Goal: Task Accomplishment & Management: Manage account settings

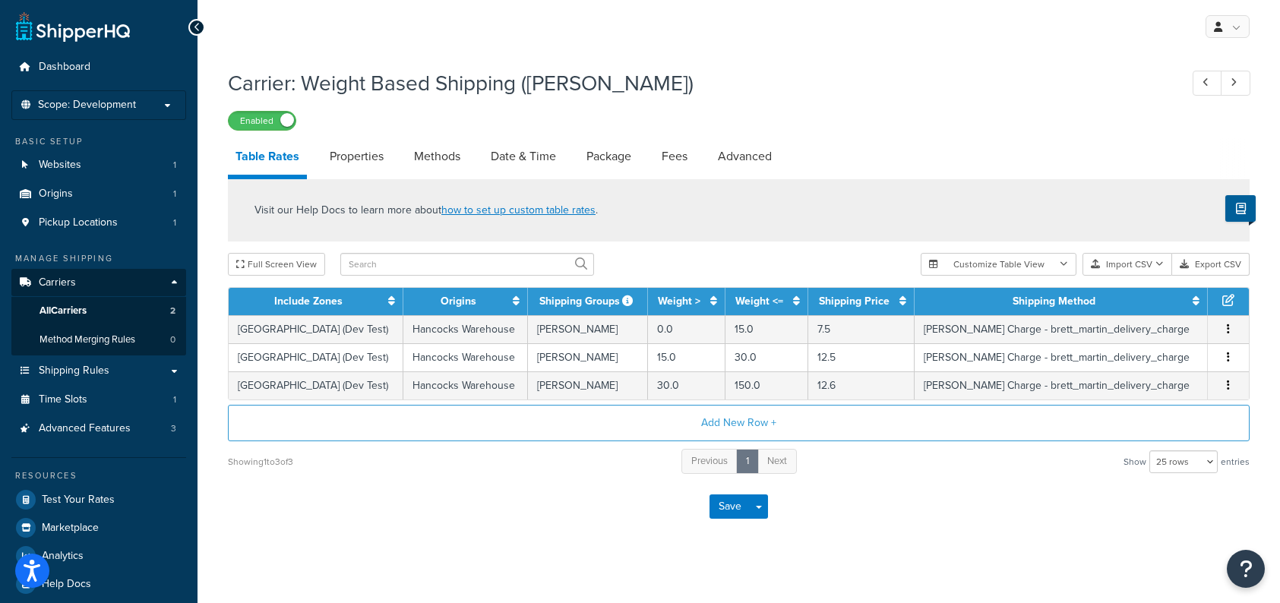
select select "25"
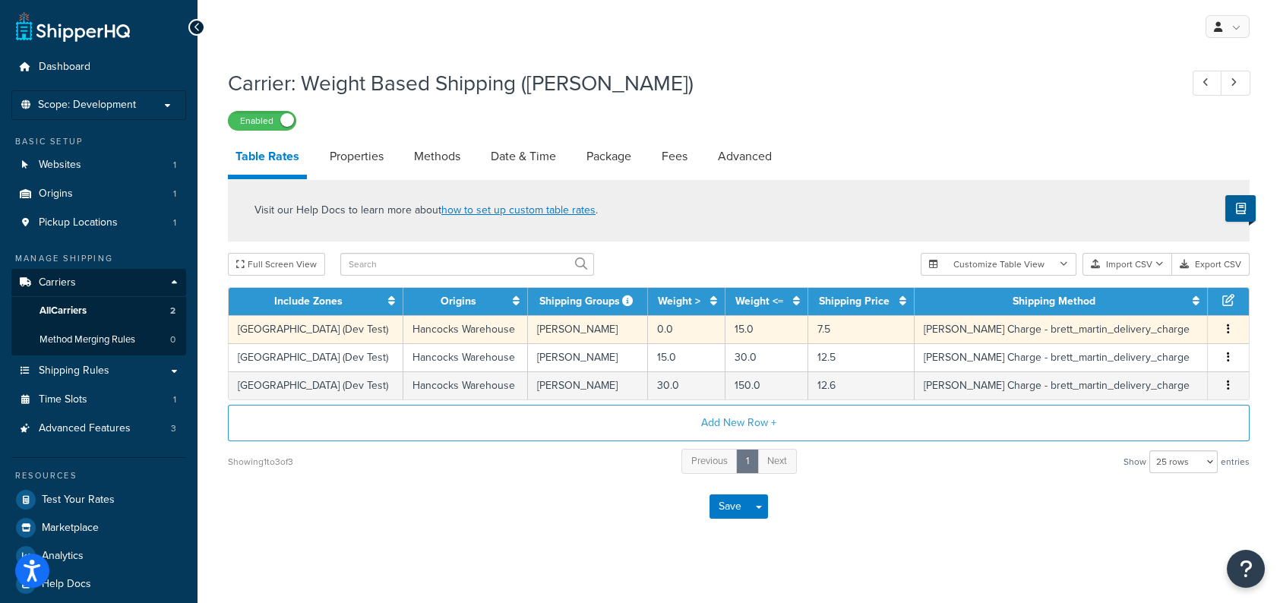
click at [1228, 331] on icon "button" at bounding box center [1228, 329] width 3 height 11
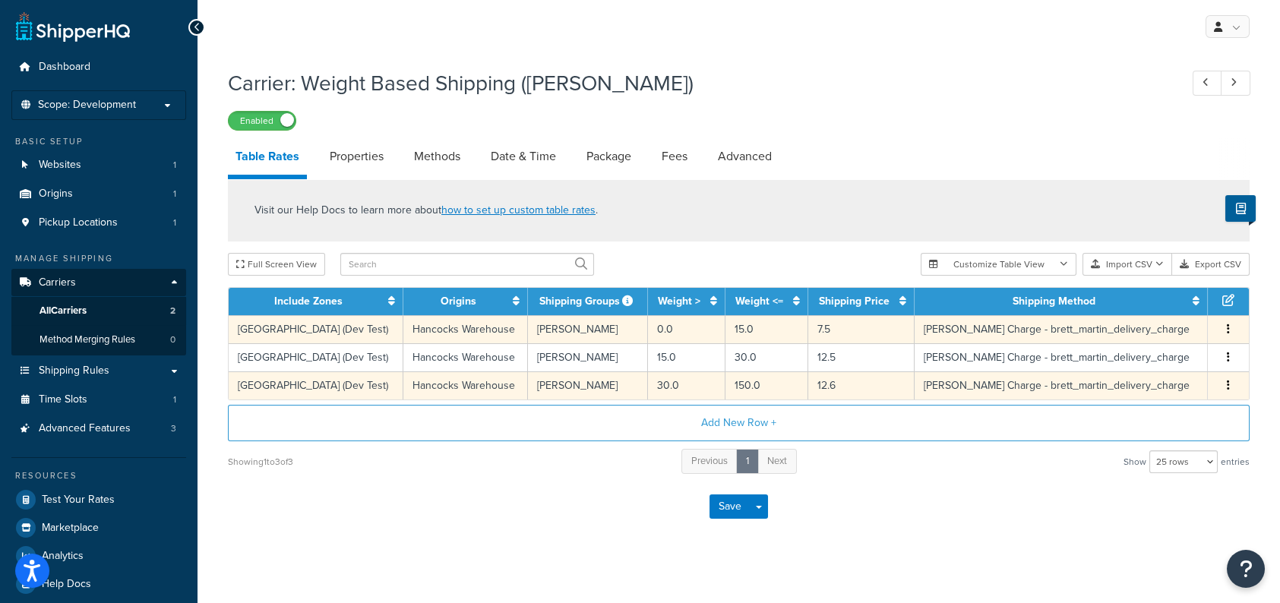
click at [1226, 388] on button "button" at bounding box center [1229, 386] width 12 height 17
click at [1173, 416] on div "Delete" at bounding box center [1152, 417] width 108 height 31
click at [1134, 419] on div "Delete" at bounding box center [1152, 417] width 108 height 31
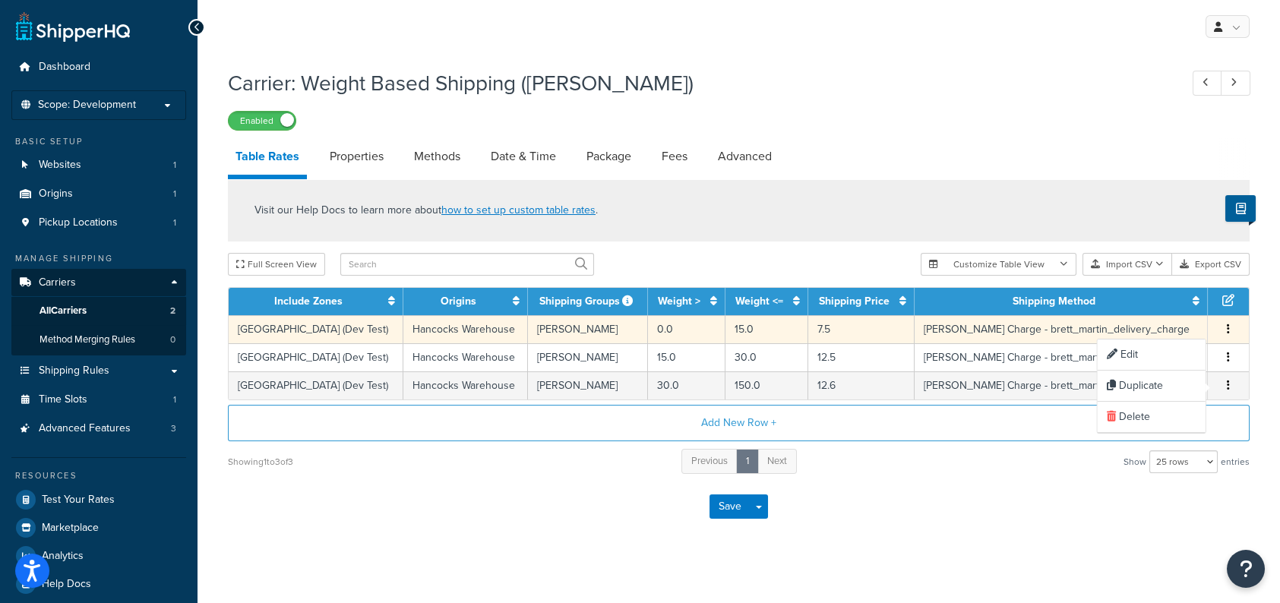
click at [1014, 467] on div "Showing 1 to 3 of 3 Previous 1 Next Show 10 rows 15 rows 25 rows 50 rows 100 ro…" at bounding box center [739, 462] width 1022 height 28
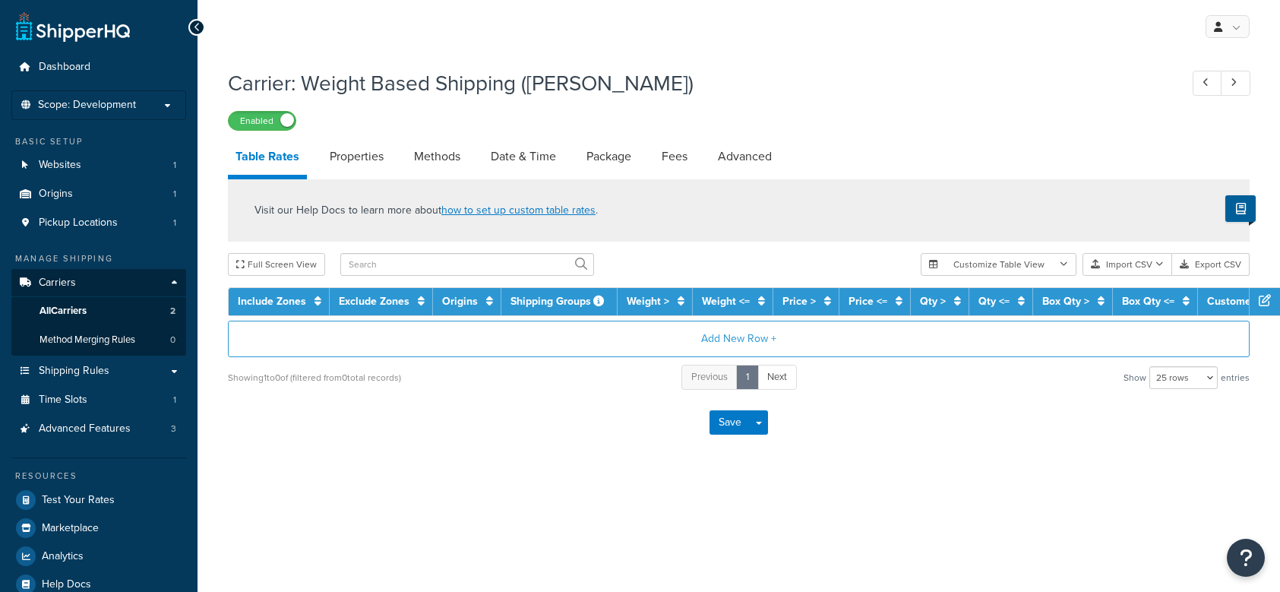
select select "25"
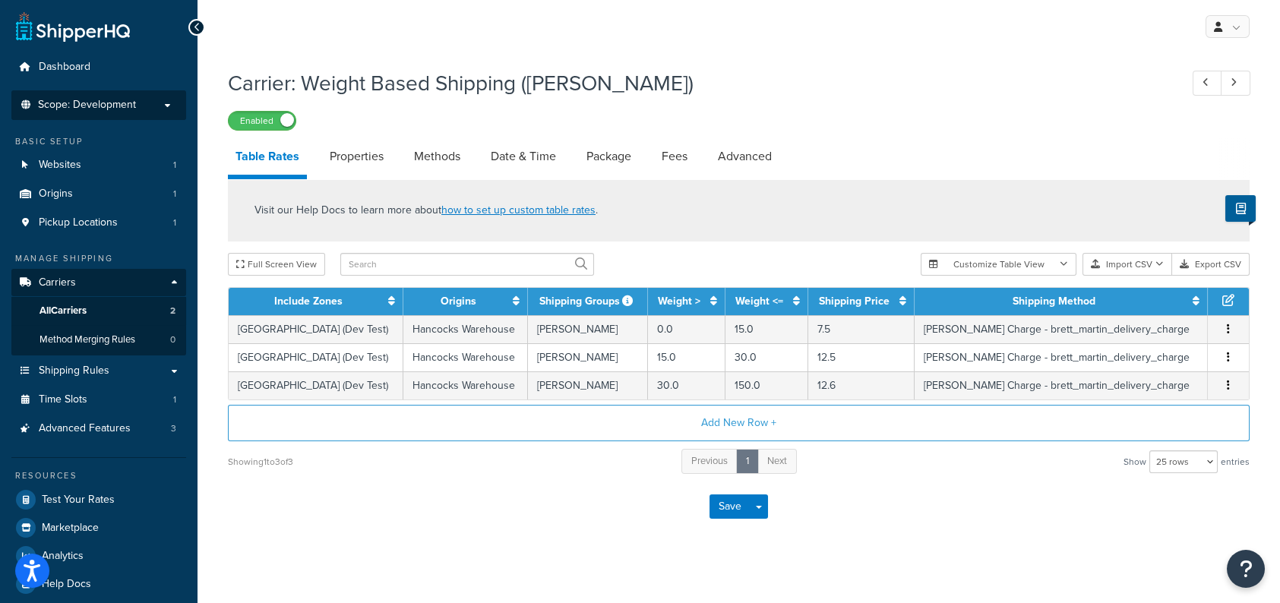
click at [169, 100] on p "Scope: Development" at bounding box center [98, 105] width 161 height 13
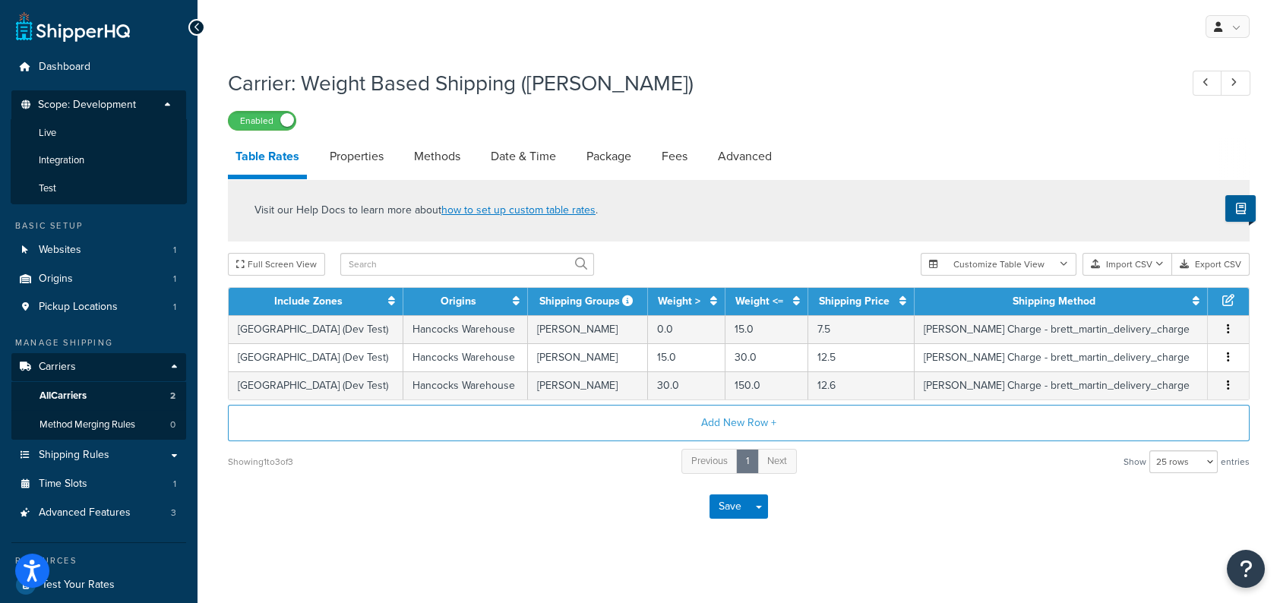
drag, startPoint x: 1028, startPoint y: 90, endPoint x: 1042, endPoint y: 102, distance: 17.8
click at [1028, 90] on h1 "Carrier: Weight Based Shipping (Brett Martin)" at bounding box center [696, 83] width 937 height 30
click at [112, 125] on li "Live" at bounding box center [99, 133] width 176 height 28
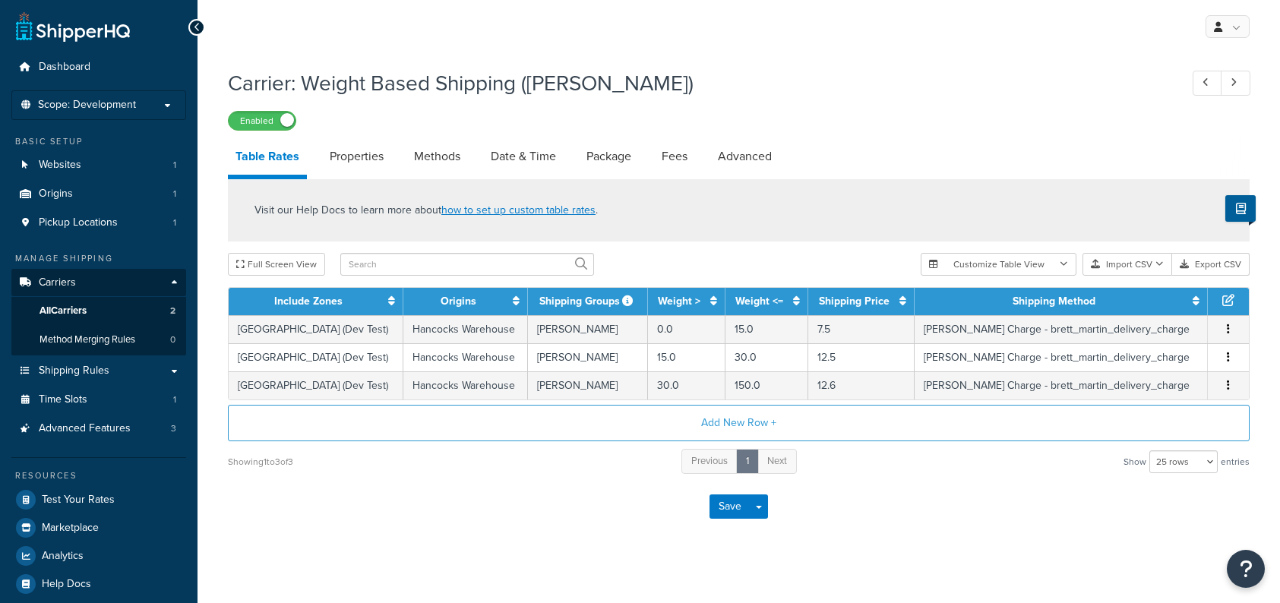
select select "25"
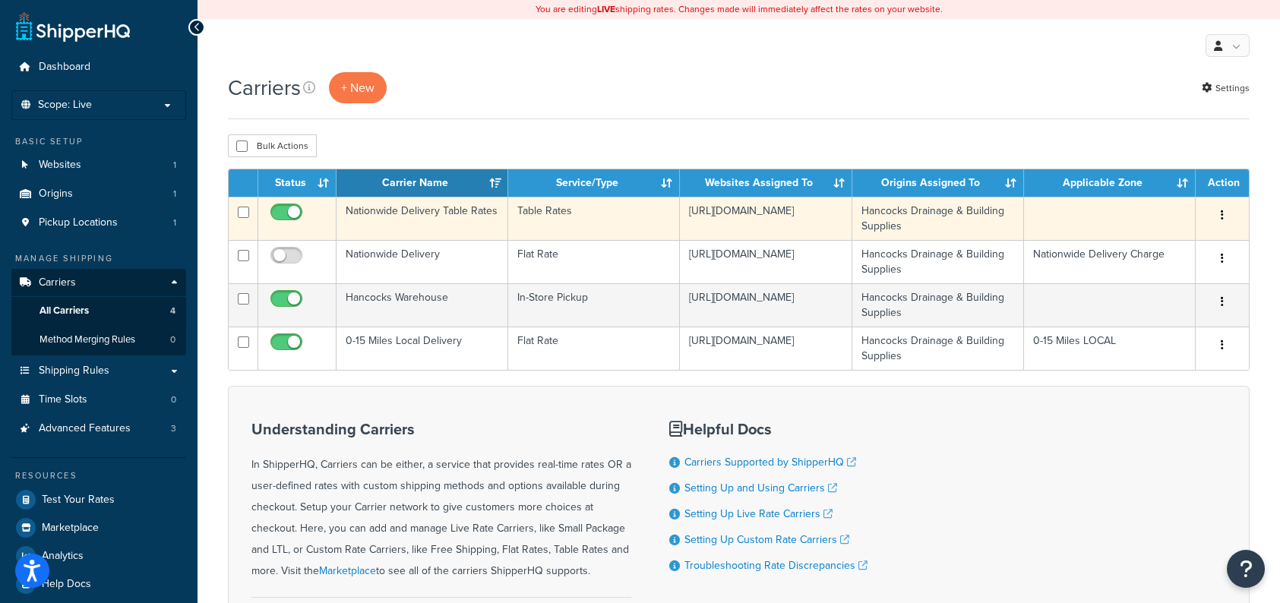
click at [1175, 220] on td at bounding box center [1110, 218] width 172 height 43
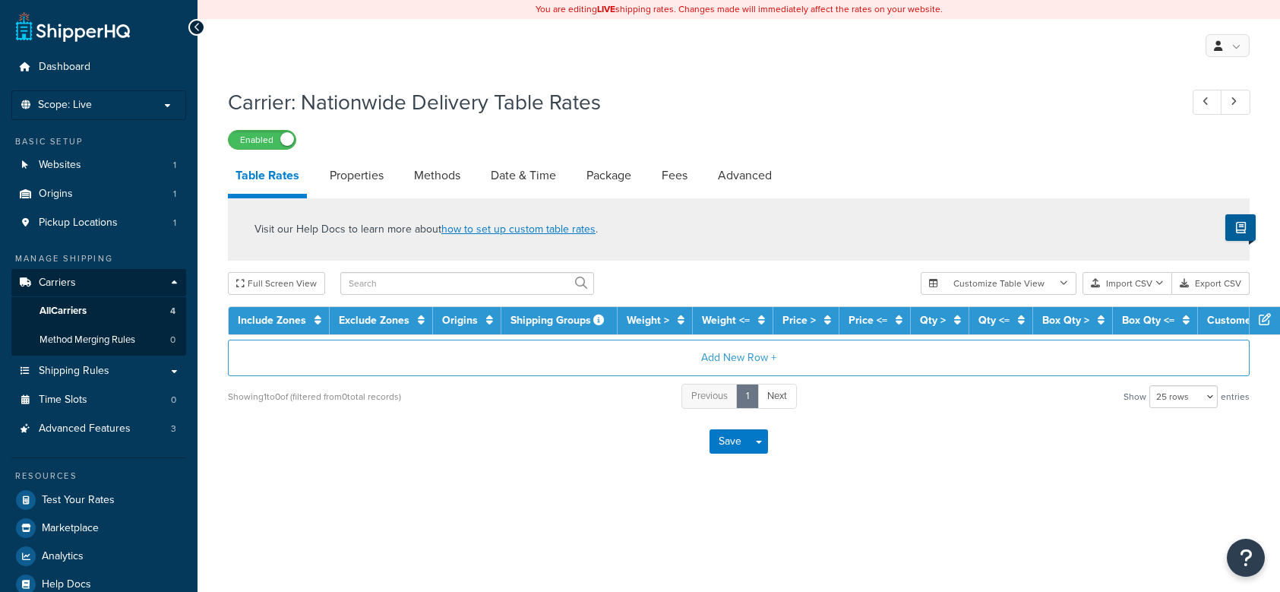
select select "25"
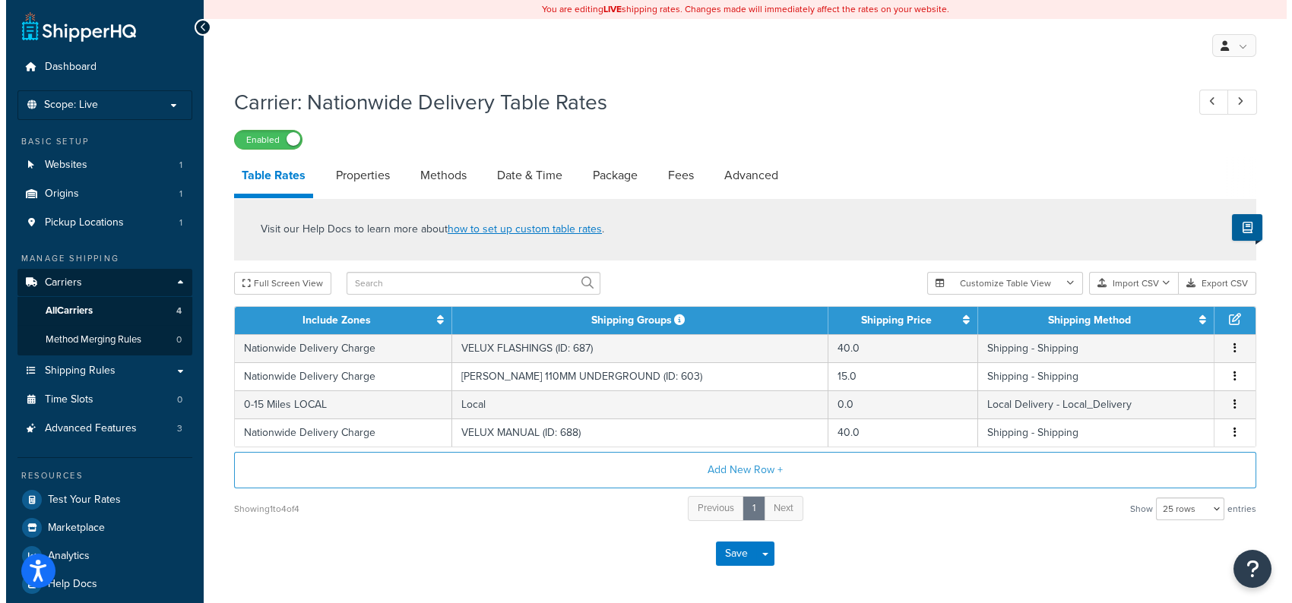
scroll to position [57, 0]
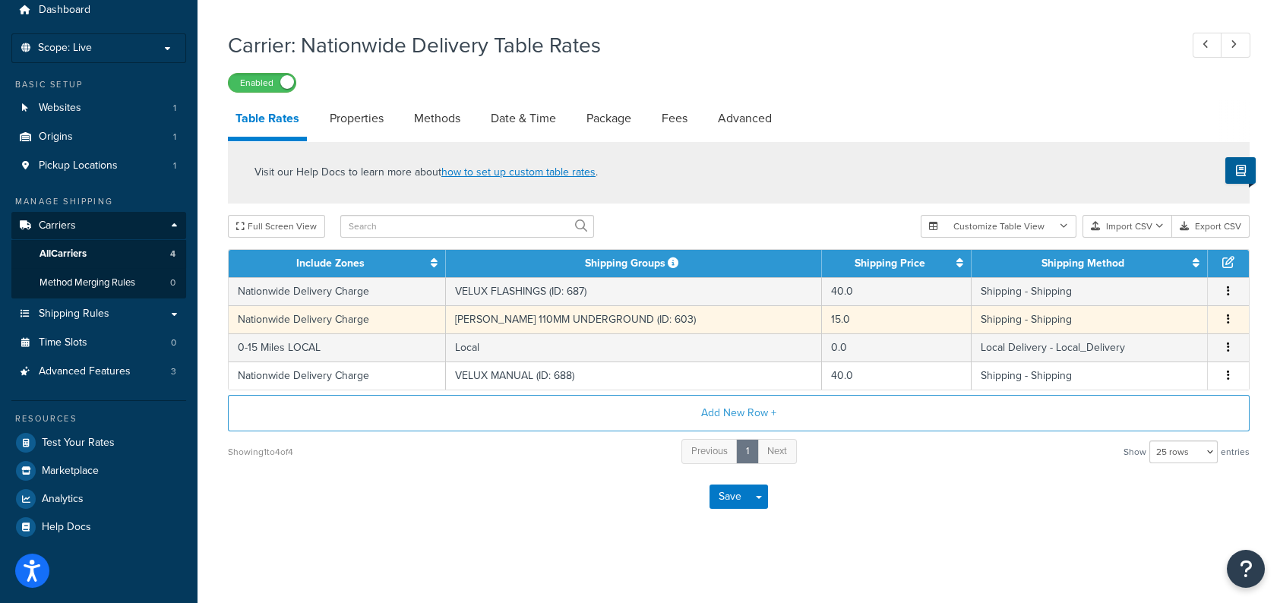
click at [1229, 321] on icon "button" at bounding box center [1228, 319] width 3 height 11
click at [1167, 291] on div "Edit" at bounding box center [1152, 288] width 108 height 31
click at [1152, 285] on div "Edit" at bounding box center [1152, 288] width 108 height 31
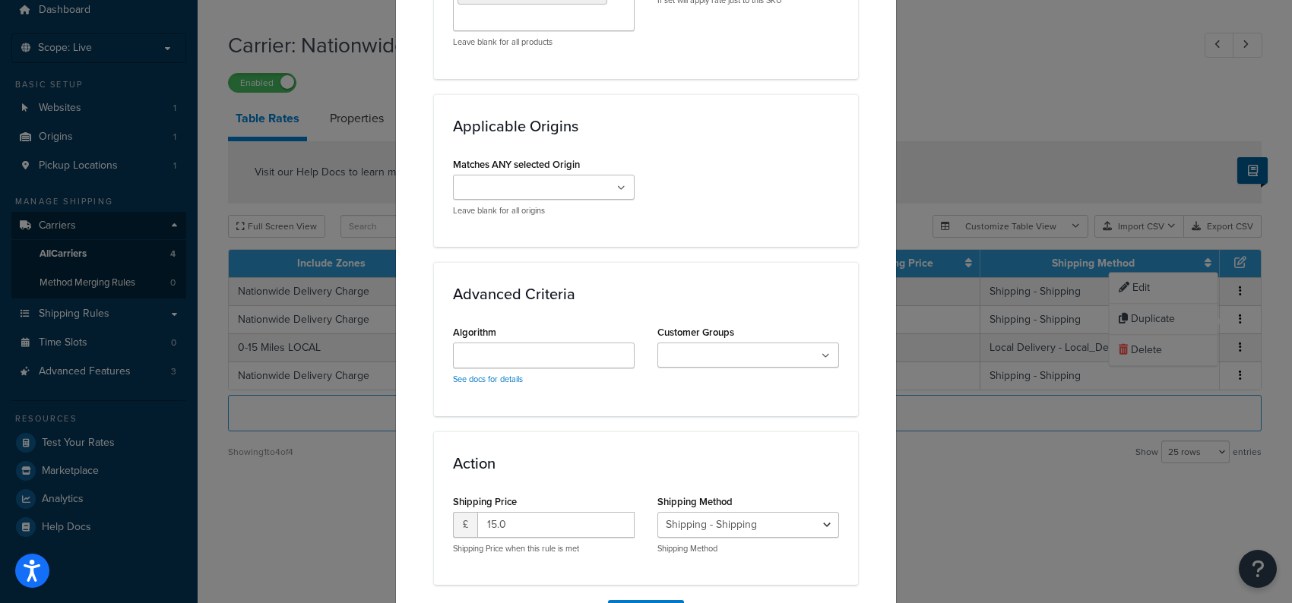
scroll to position [1079, 0]
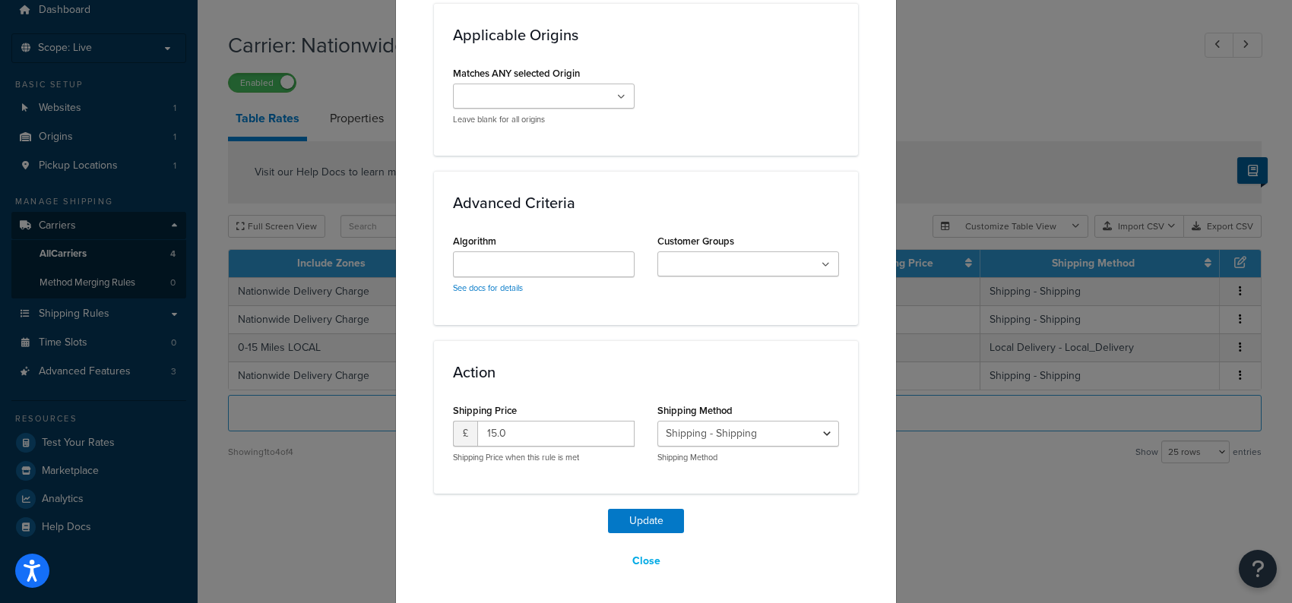
click at [1084, 552] on div "Update Table Rate Applicable Zones See examples and learn more about how includ…" at bounding box center [646, 301] width 1292 height 603
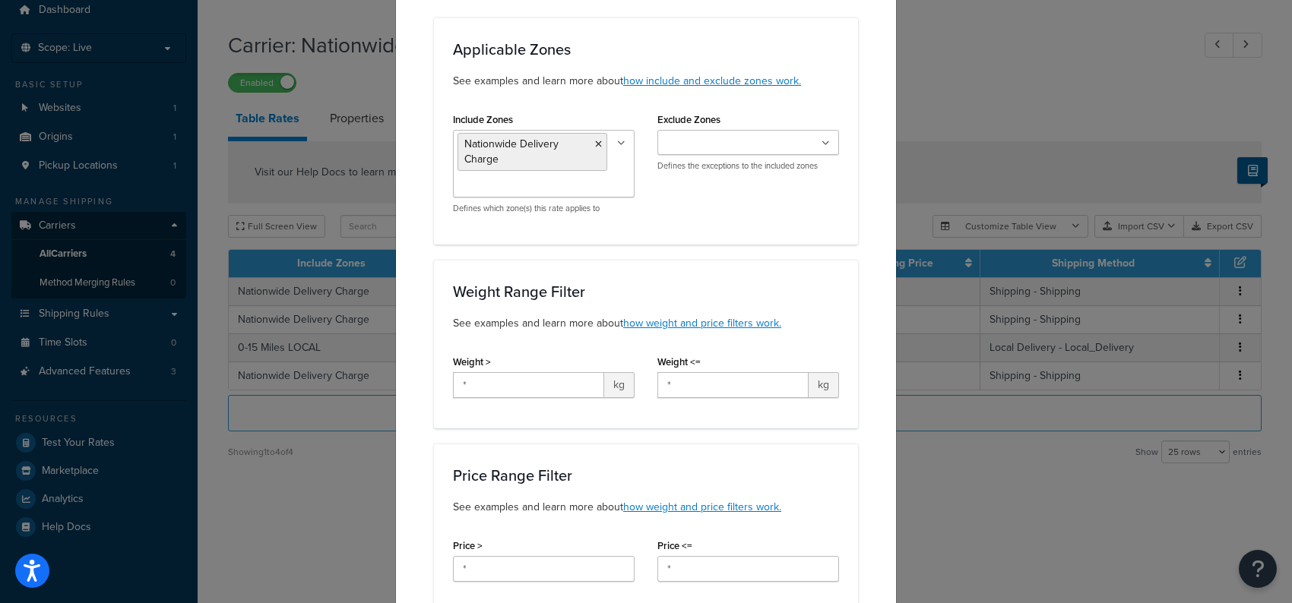
scroll to position [15, 0]
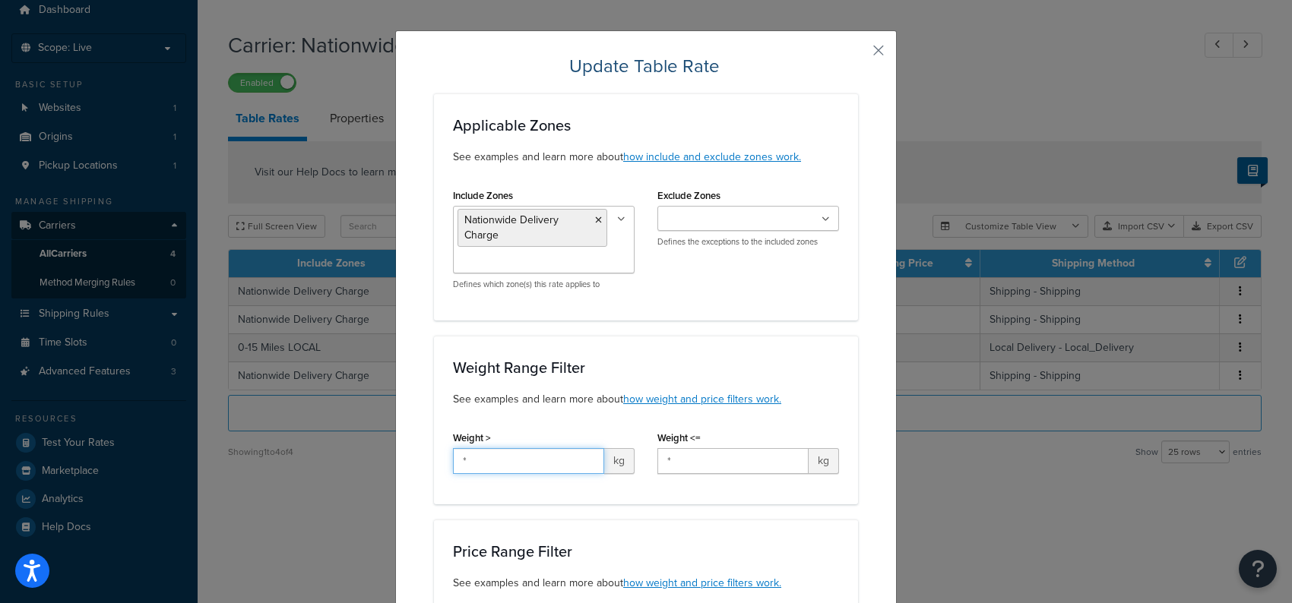
click at [520, 464] on input "*" at bounding box center [528, 461] width 151 height 26
type input "0"
drag, startPoint x: 755, startPoint y: 459, endPoint x: 748, endPoint y: 486, distance: 28.4
click at [754, 459] on input "*" at bounding box center [732, 461] width 151 height 26
type input "15"
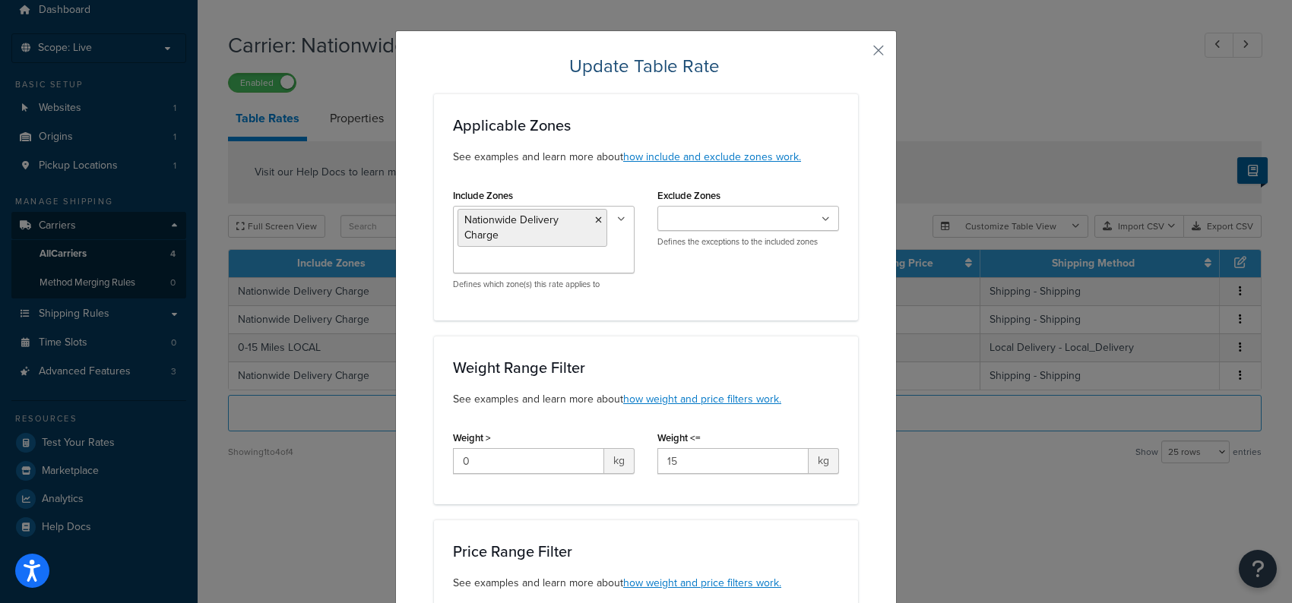
click at [777, 388] on div "Weight Range Filter See examples and learn more about how weight and price filt…" at bounding box center [646, 383] width 386 height 49
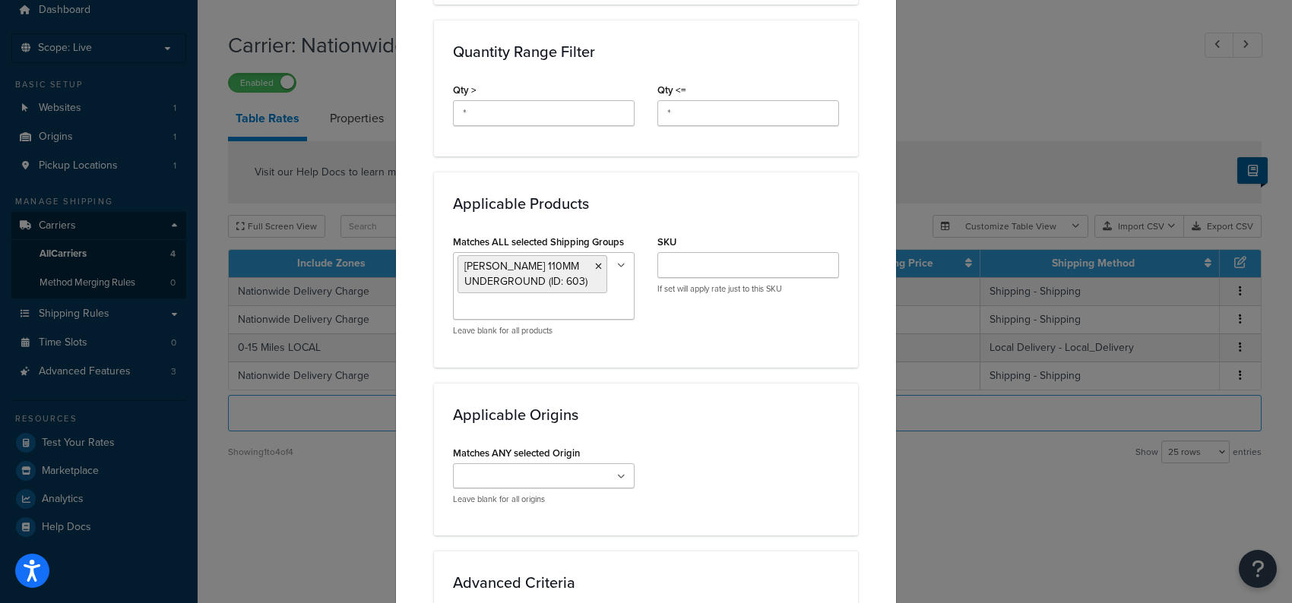
scroll to position [775, 0]
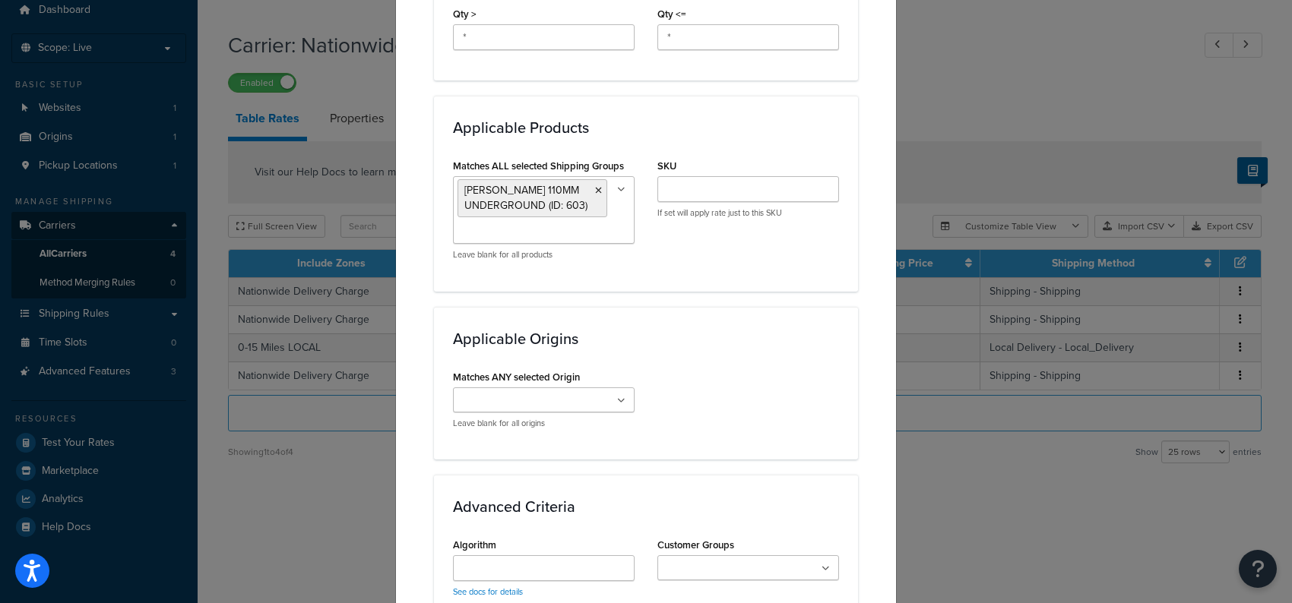
click at [617, 398] on icon at bounding box center [621, 401] width 8 height 9
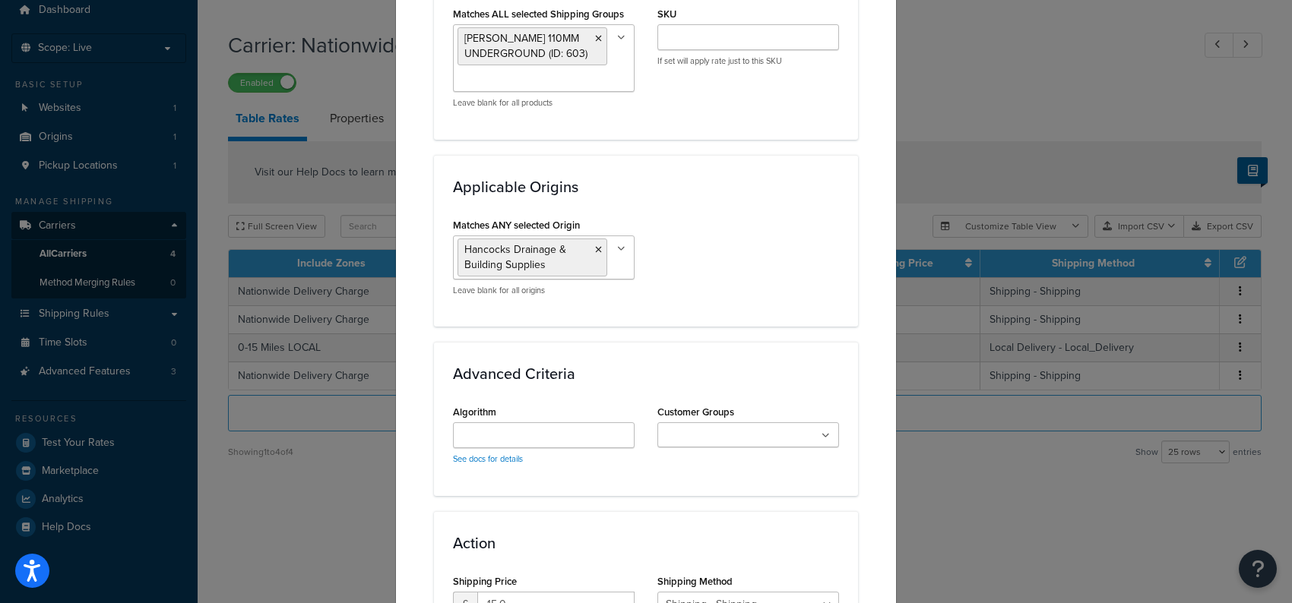
scroll to position [1079, 0]
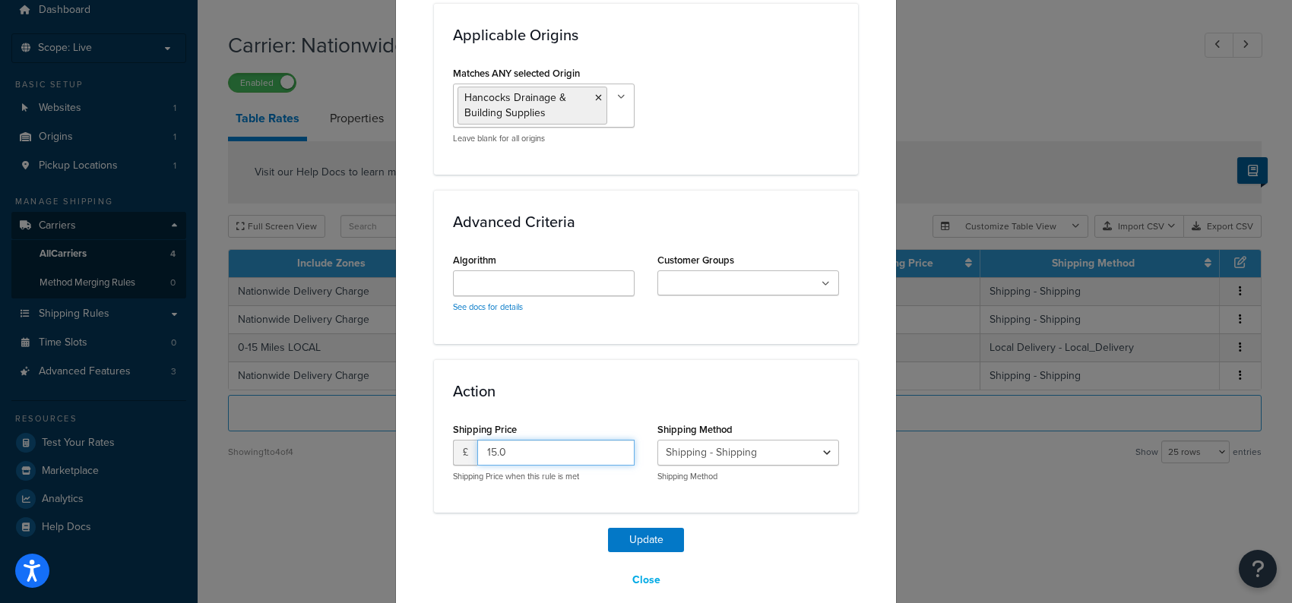
click at [504, 454] on input "15.0" at bounding box center [555, 453] width 157 height 26
type input "1"
type input "7.50"
click at [745, 383] on h3 "Action" at bounding box center [646, 391] width 386 height 17
click at [647, 533] on button "Update" at bounding box center [646, 540] width 76 height 24
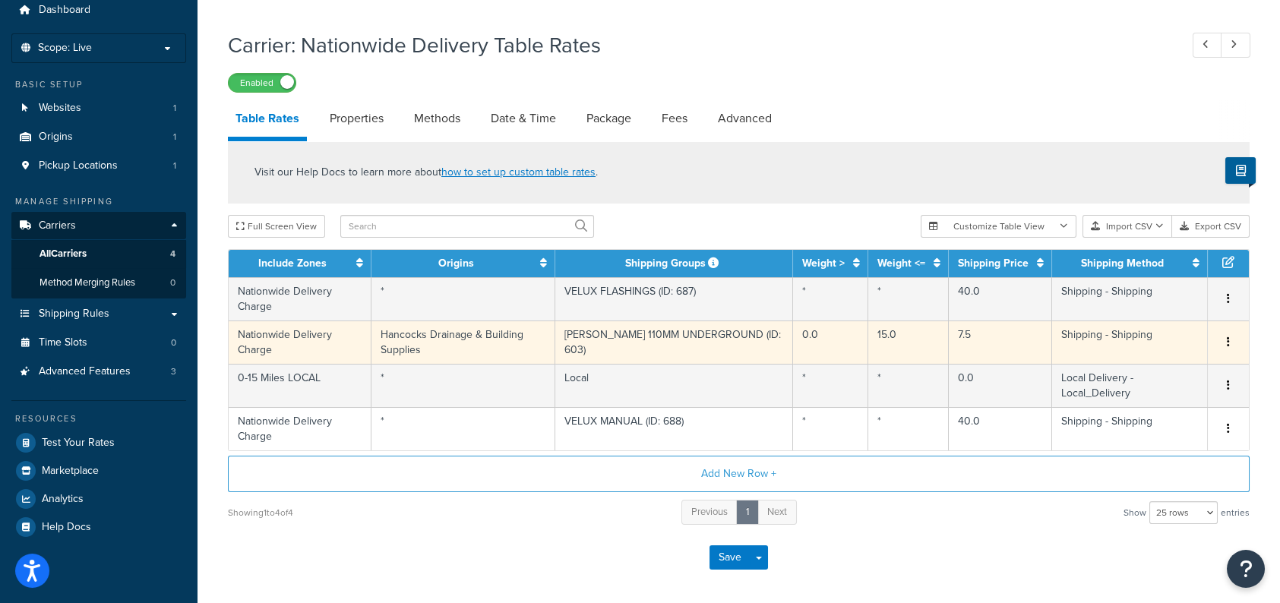
click at [1227, 339] on icon "button" at bounding box center [1228, 342] width 3 height 11
click at [1145, 346] on div "Duplicate" at bounding box center [1152, 342] width 108 height 31
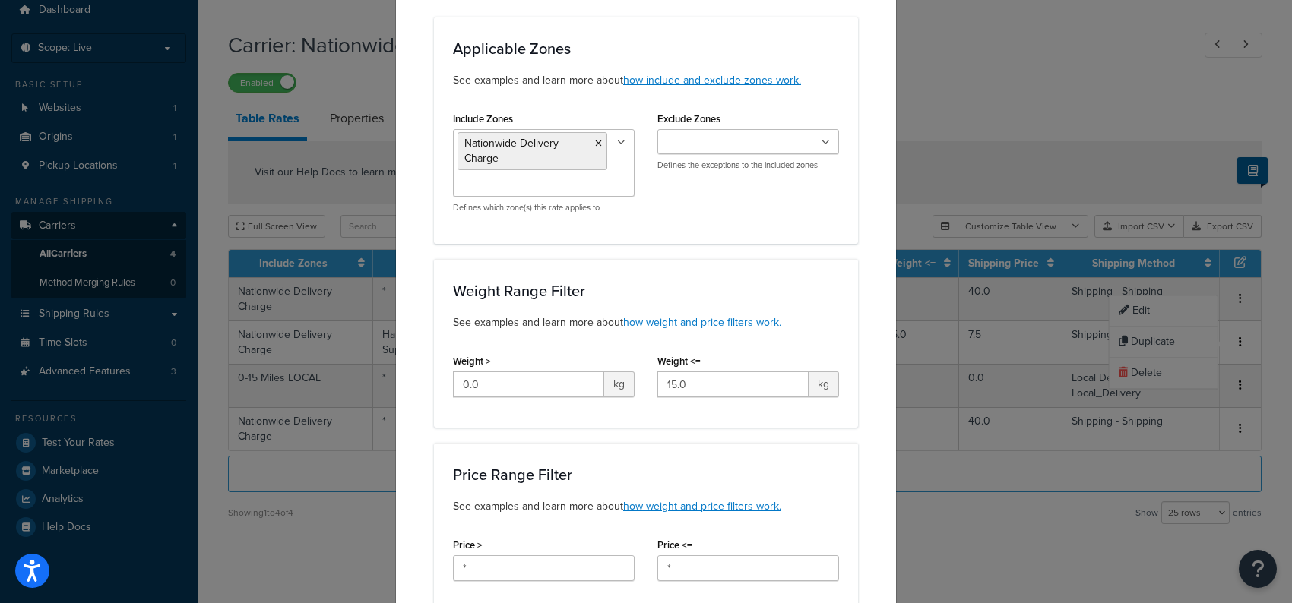
scroll to position [228, 0]
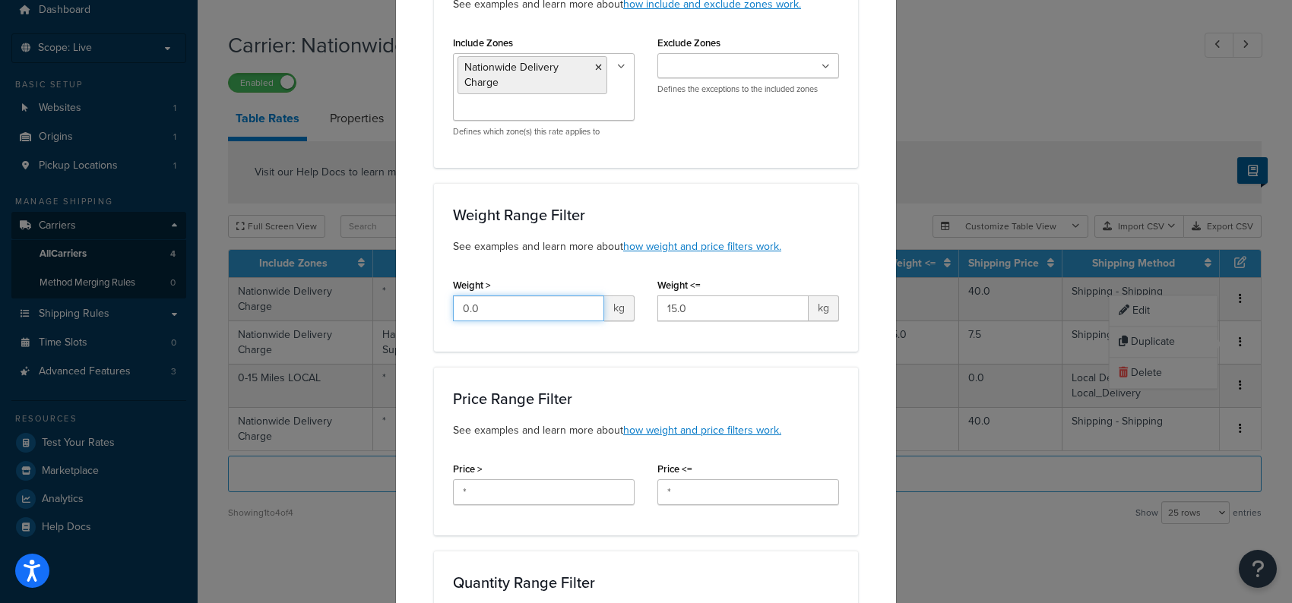
click at [492, 308] on input "0.0" at bounding box center [528, 309] width 151 height 26
type input "0"
type input "15"
click at [724, 303] on input "15.0" at bounding box center [732, 309] width 151 height 26
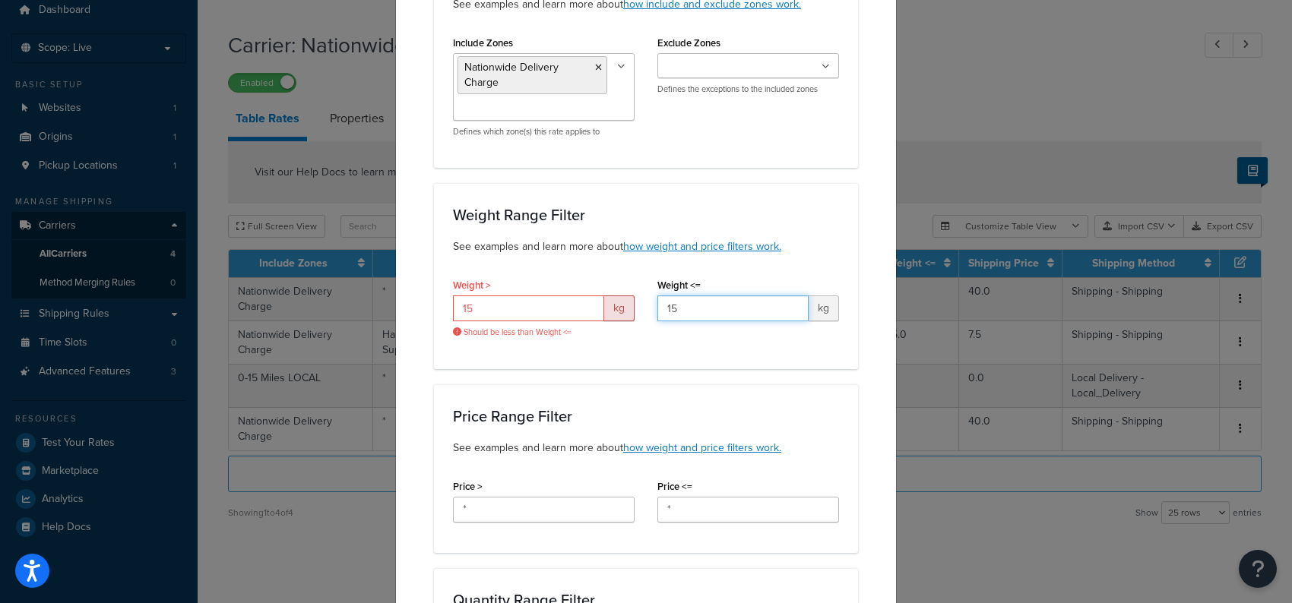
type input "1"
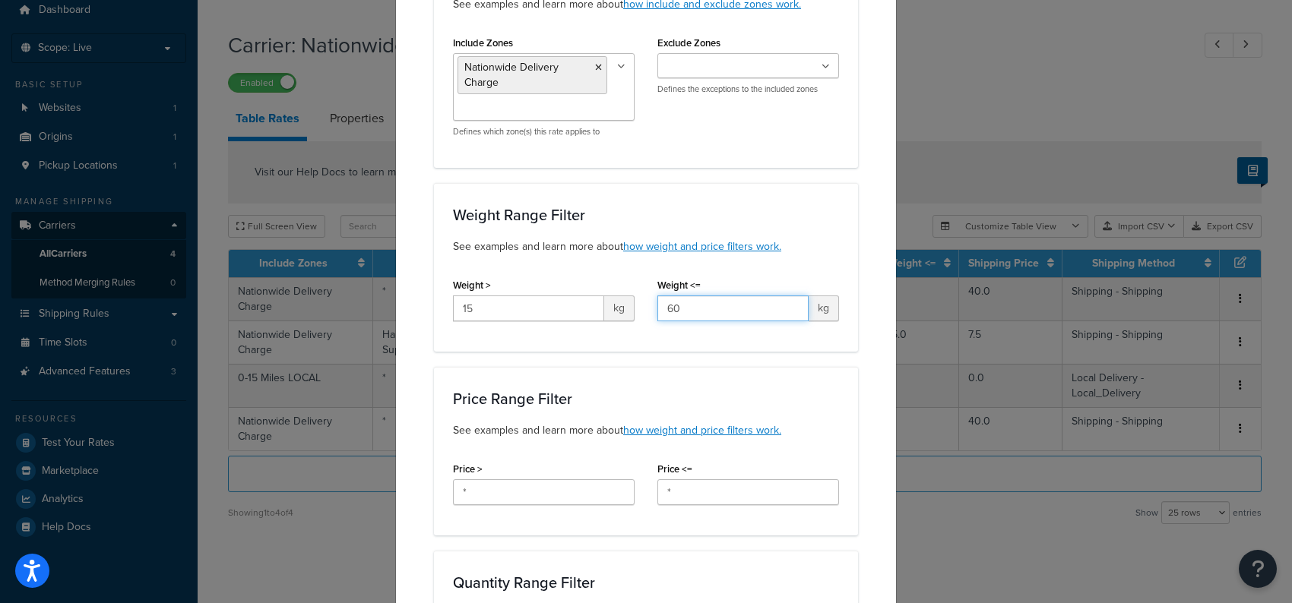
type input "60"
click at [810, 406] on h3 "Price Range Filter" at bounding box center [646, 399] width 386 height 17
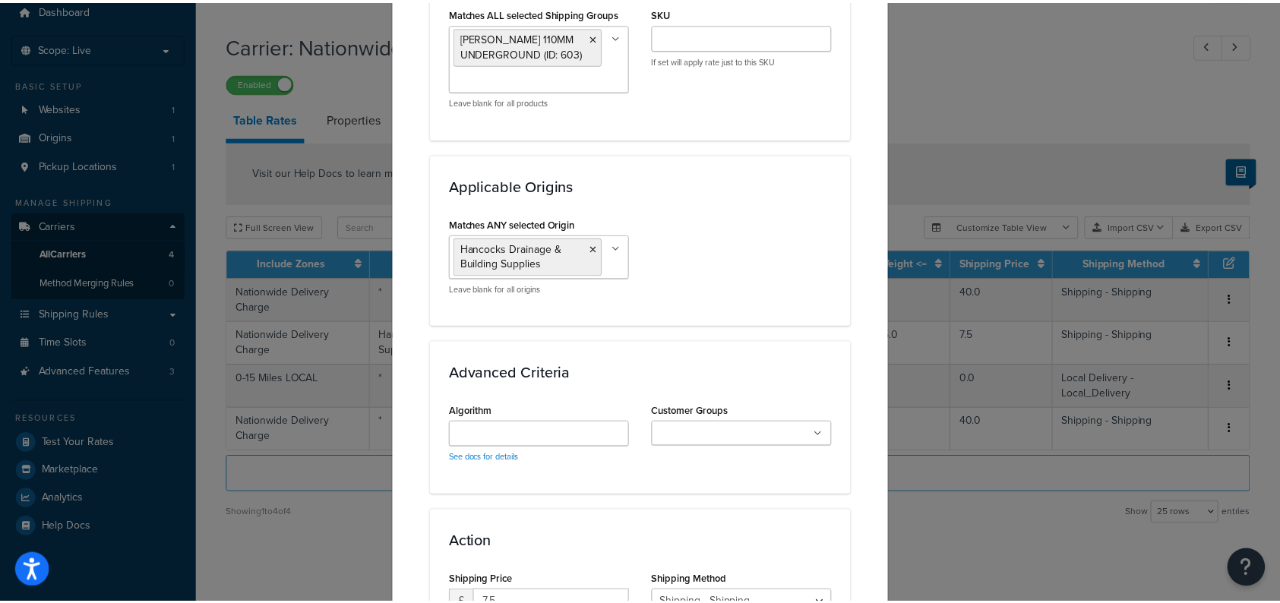
scroll to position [1157, 0]
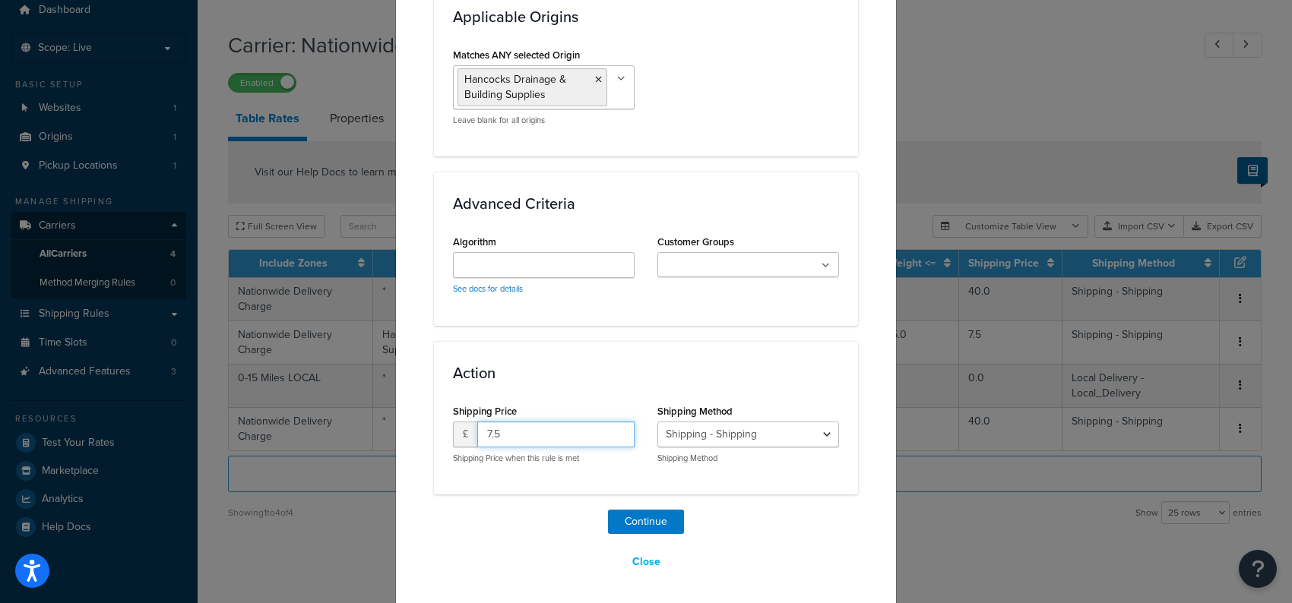
click at [545, 432] on input "7.5" at bounding box center [555, 435] width 157 height 26
type input "7"
type input "12.50"
click at [627, 522] on button "Continue" at bounding box center [646, 522] width 76 height 24
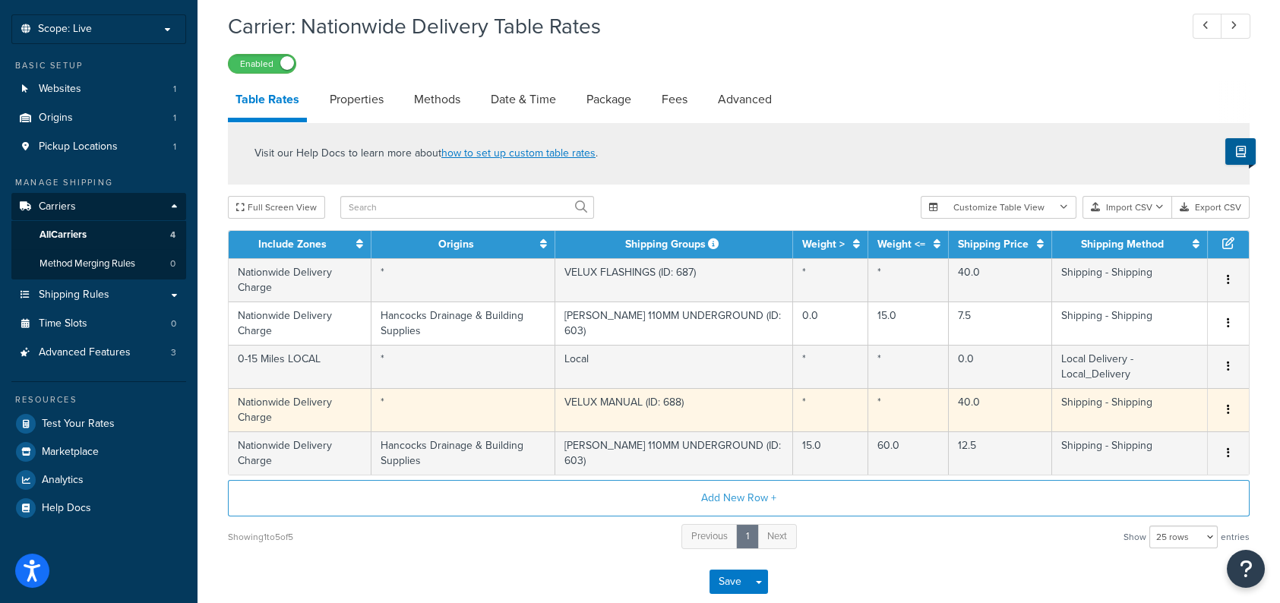
scroll to position [152, 0]
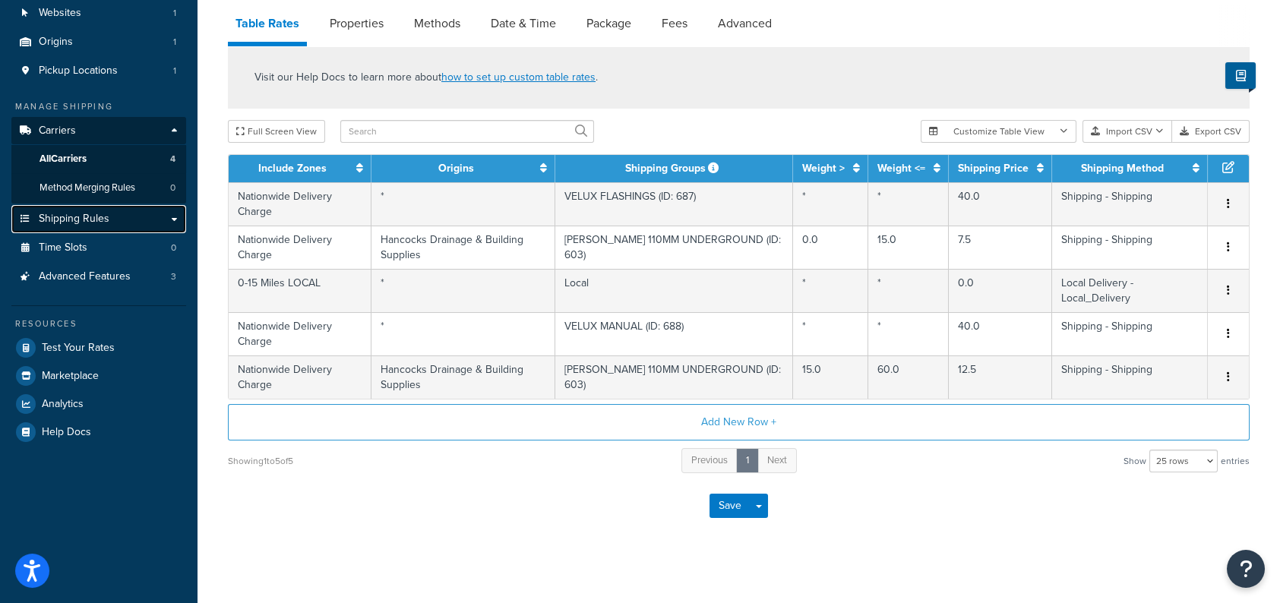
click at [167, 220] on link "Shipping Rules" at bounding box center [98, 219] width 175 height 28
